Goal: Find contact information: Find contact information

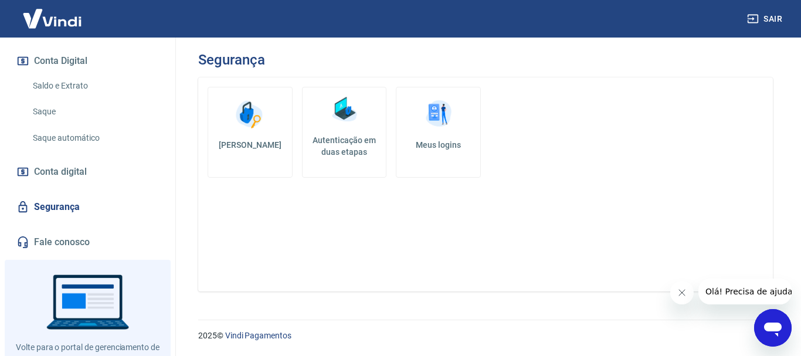
scroll to position [410, 0]
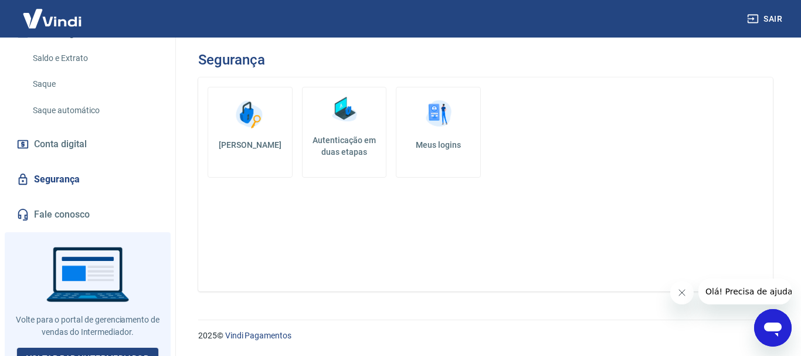
click at [56, 182] on link "Segurança" at bounding box center [87, 179] width 147 height 26
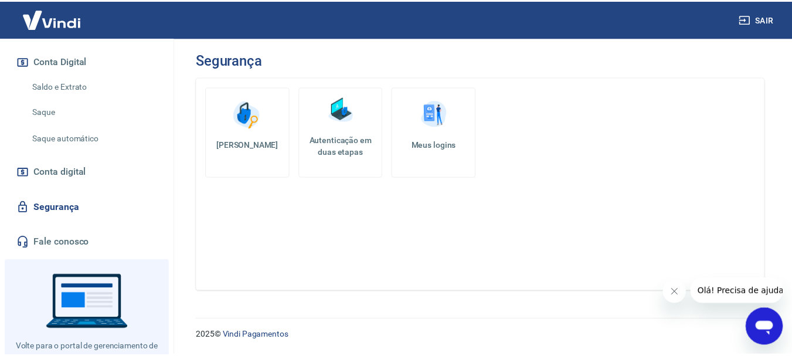
scroll to position [424, 0]
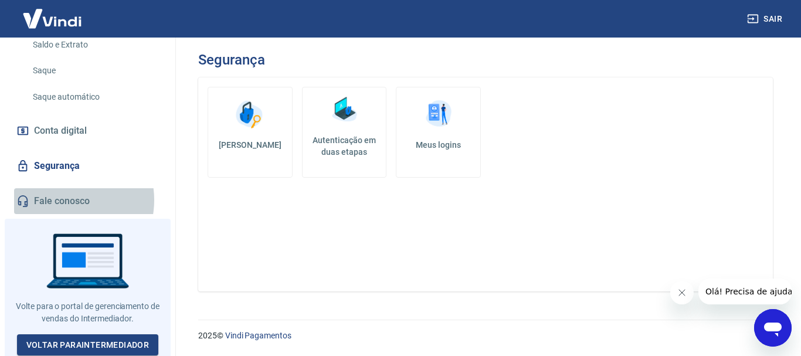
click at [62, 200] on link "Fale conosco" at bounding box center [87, 201] width 147 height 26
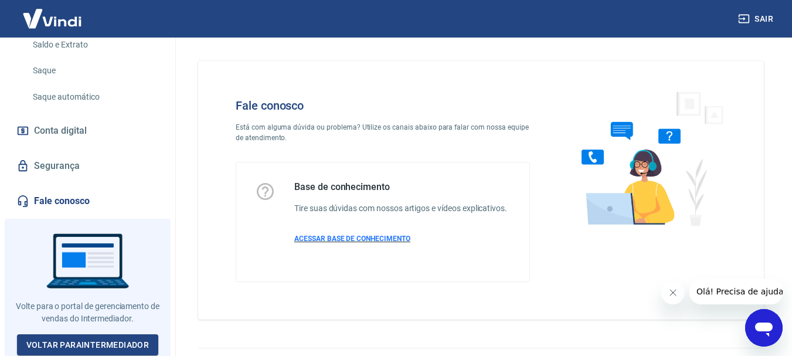
click at [361, 239] on span "ACESSAR BASE DE CONHECIMENTO" at bounding box center [352, 238] width 116 height 8
